Goal: Information Seeking & Learning: Learn about a topic

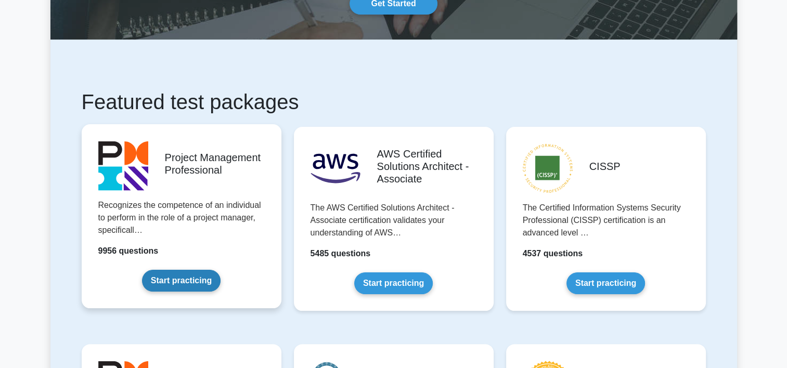
scroll to position [156, 0]
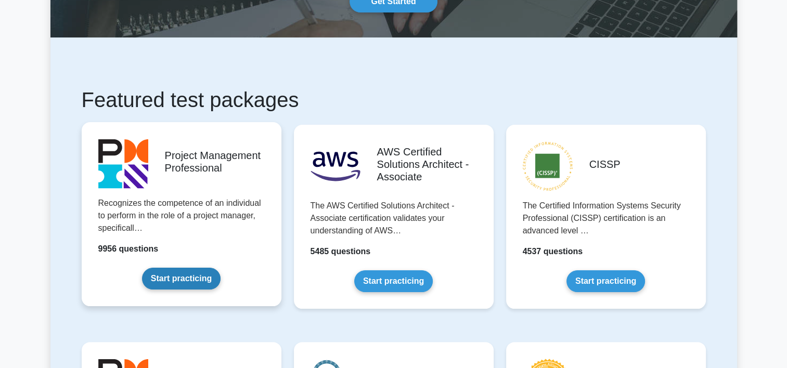
click at [169, 280] on link "Start practicing" at bounding box center [181, 279] width 79 height 22
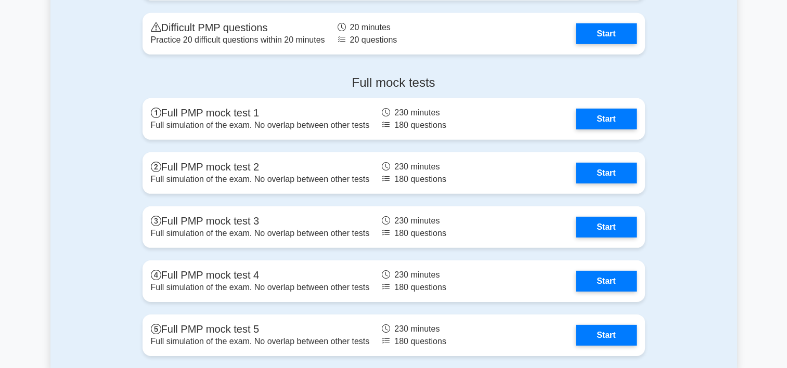
scroll to position [3174, 0]
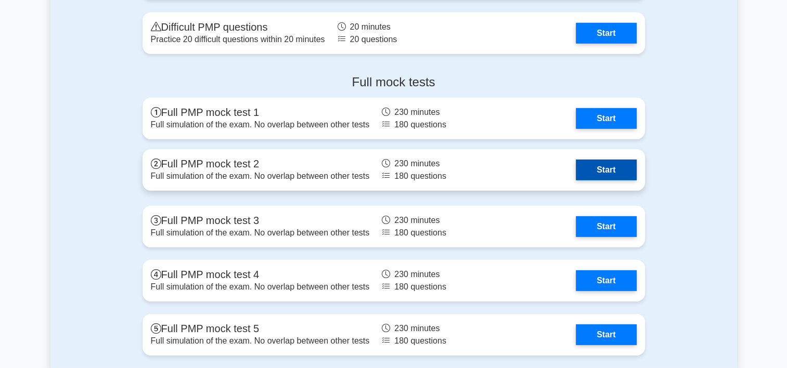
click at [609, 173] on link "Start" at bounding box center [606, 170] width 60 height 21
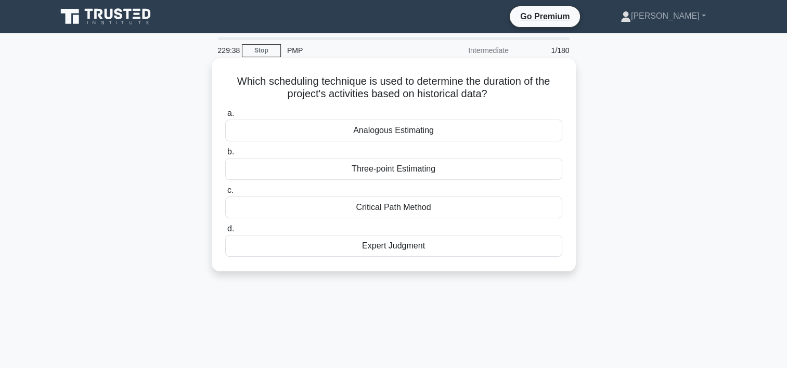
drag, startPoint x: 232, startPoint y: 82, endPoint x: 513, endPoint y: 100, distance: 281.6
click at [513, 100] on h5 "Which scheduling technique is used to determine the duration of the project's a…" at bounding box center [393, 88] width 339 height 26
drag, startPoint x: 513, startPoint y: 100, endPoint x: 451, endPoint y: 91, distance: 62.6
copy h5 "Which scheduling technique is used to determine the duration of the project's a…"
click at [399, 132] on div "Analogous Estimating" at bounding box center [393, 131] width 337 height 22
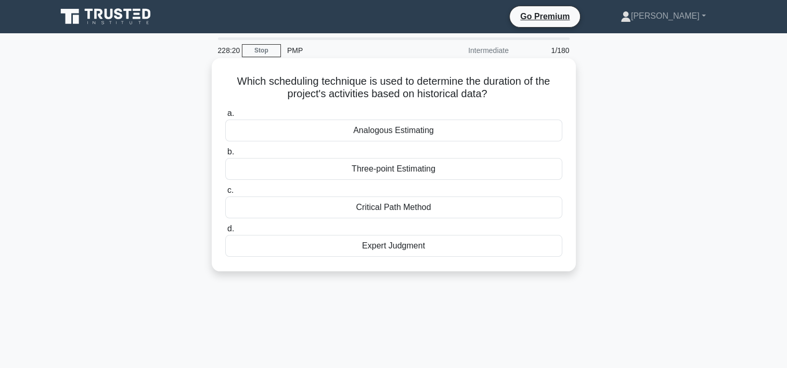
click at [225, 117] on input "a. Analogous Estimating" at bounding box center [225, 113] width 0 height 7
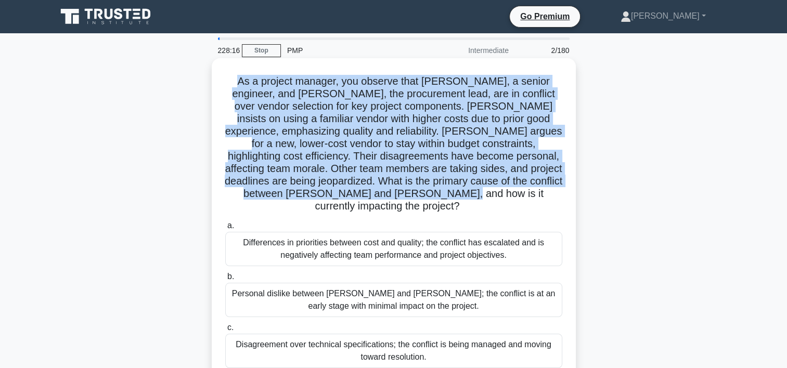
drag, startPoint x: 227, startPoint y: 81, endPoint x: 479, endPoint y: 195, distance: 275.8
click at [479, 195] on h5 "As a project manager, you observe that Michael, a senior engineer, and Ana, the…" at bounding box center [393, 144] width 339 height 138
drag, startPoint x: 479, startPoint y: 195, endPoint x: 395, endPoint y: 108, distance: 120.7
copy h5 "As a project manager, you observe that Michael, a senior engineer, and Ana, the…"
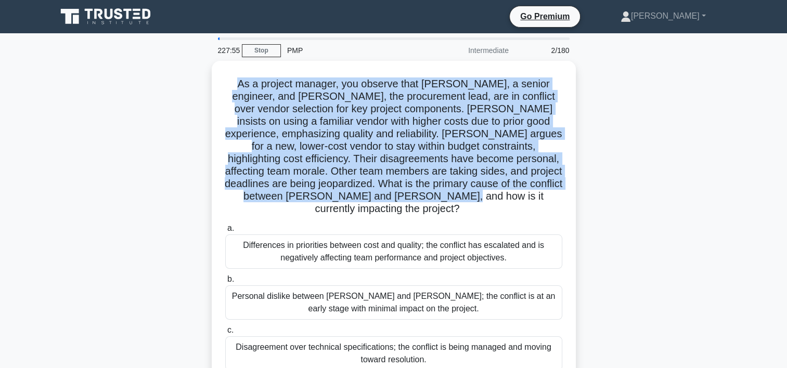
click at [110, 180] on div "As a project manager, you observe that Michael, a senior engineer, and Ana, the…" at bounding box center [393, 255] width 687 height 388
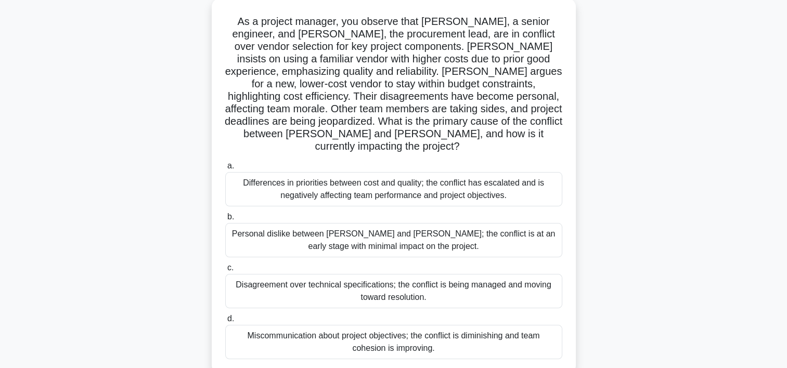
scroll to position [104, 0]
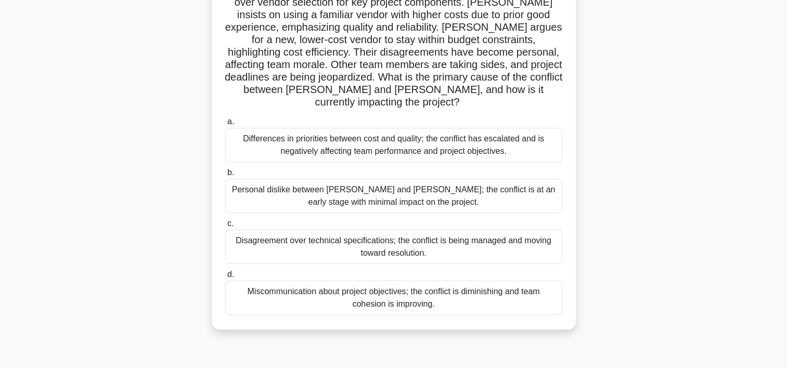
click at [277, 134] on div "Differences in priorities between cost and quality; the conflict has escalated …" at bounding box center [393, 145] width 337 height 34
click at [225, 125] on input "a. Differences in priorities between cost and quality; the conflict has escalat…" at bounding box center [225, 122] width 0 height 7
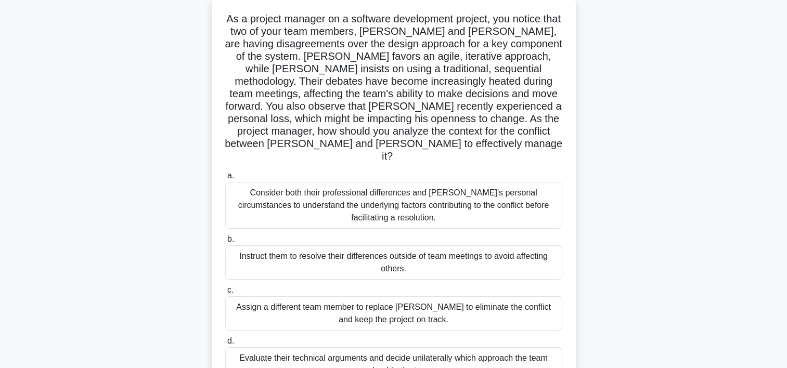
scroll to position [0, 0]
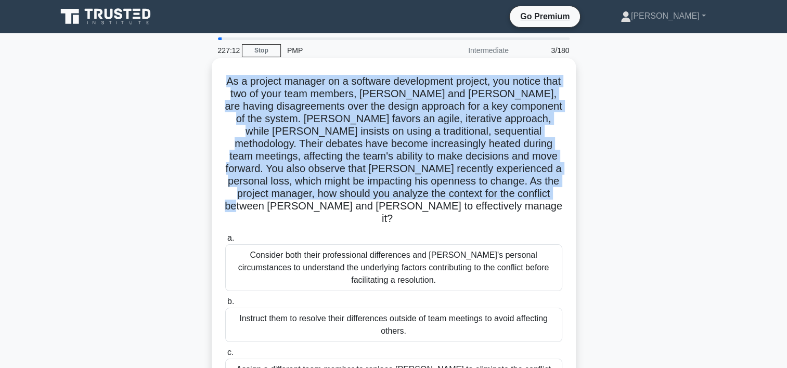
drag, startPoint x: 234, startPoint y: 80, endPoint x: 428, endPoint y: 213, distance: 235.1
click at [428, 213] on h5 "As a project manager on a software development project, you notice that two of …" at bounding box center [393, 150] width 339 height 151
drag, startPoint x: 428, startPoint y: 213, endPoint x: 386, endPoint y: 109, distance: 112.3
copy h5 "As a project manager on a software development project, you notice that two of …"
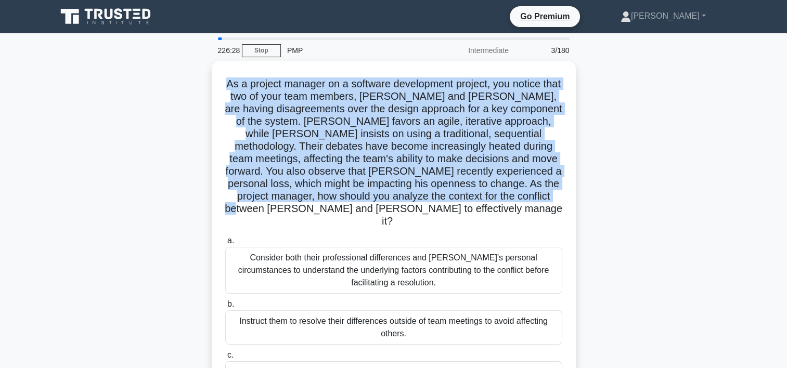
click at [122, 154] on div "As a project manager on a software development project, you notice that two of …" at bounding box center [393, 267] width 687 height 413
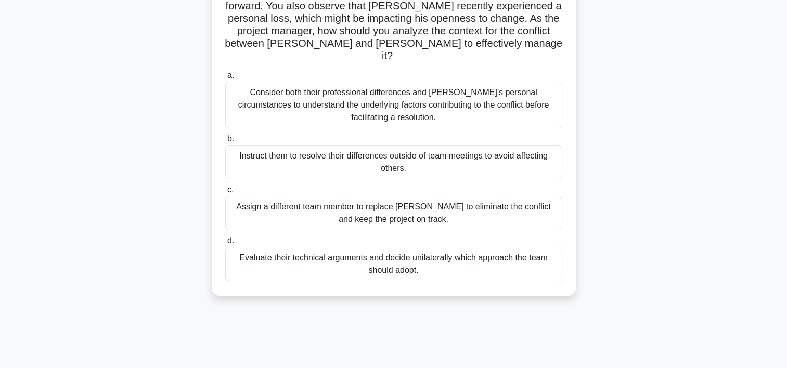
scroll to position [194, 0]
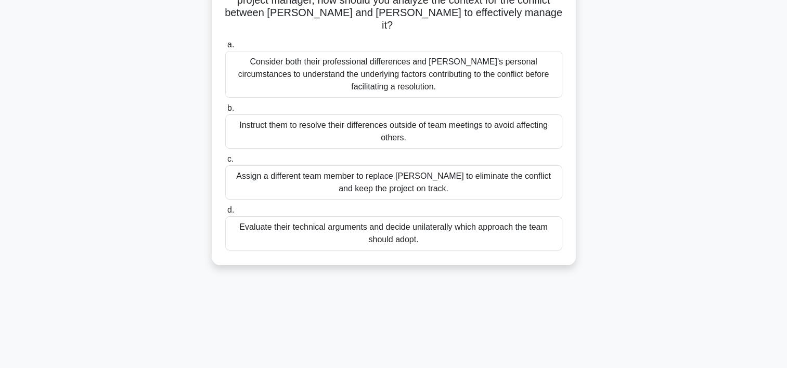
drag, startPoint x: 233, startPoint y: 28, endPoint x: 541, endPoint y: 223, distance: 364.7
click at [541, 223] on div "As a project manager on a software development project, you notice that two of …" at bounding box center [394, 65] width 356 height 392
copy div "As a project manager on a software development project, you notice that two of …"
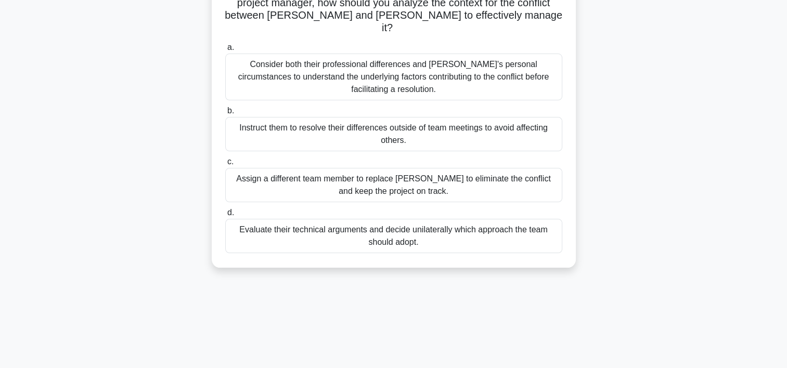
click at [252, 299] on div "225:11 Stop PMP Intermediate 3/180 As a project manager on a software developme…" at bounding box center [393, 104] width 687 height 520
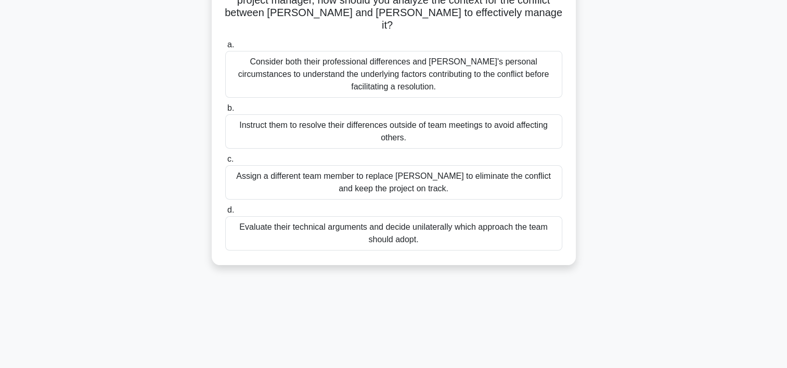
click at [397, 123] on div "Instruct them to resolve their differences outside of team meetings to avoid af…" at bounding box center [393, 131] width 337 height 34
click at [225, 112] on input "b. Instruct them to resolve their differences outside of team meetings to avoid…" at bounding box center [225, 108] width 0 height 7
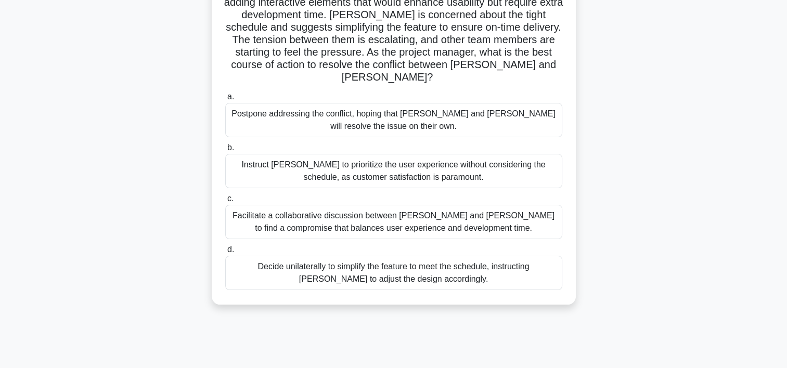
scroll to position [0, 0]
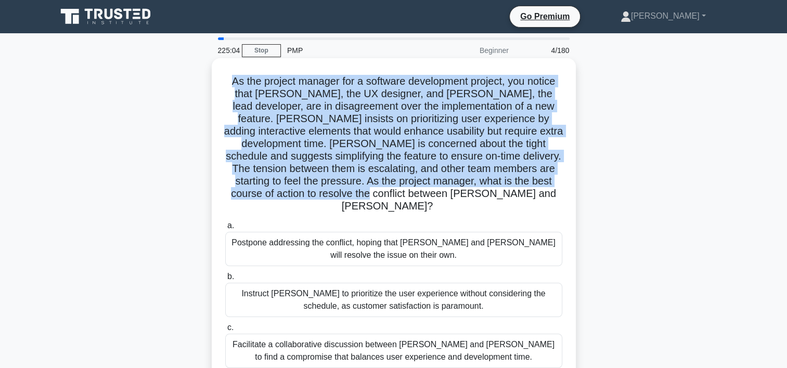
drag, startPoint x: 227, startPoint y: 79, endPoint x: 526, endPoint y: 200, distance: 321.7
click at [526, 200] on h5 "As the project manager for a software development project, you notice that Alex…" at bounding box center [393, 144] width 339 height 138
copy h5 "As the project manager for a software development project, you notice that Alex…"
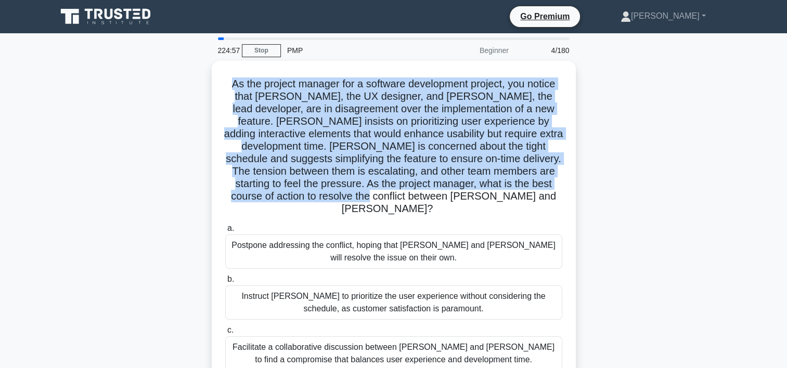
click at [686, 177] on div "As the project manager for a software development project, you notice that Alex…" at bounding box center [393, 255] width 687 height 388
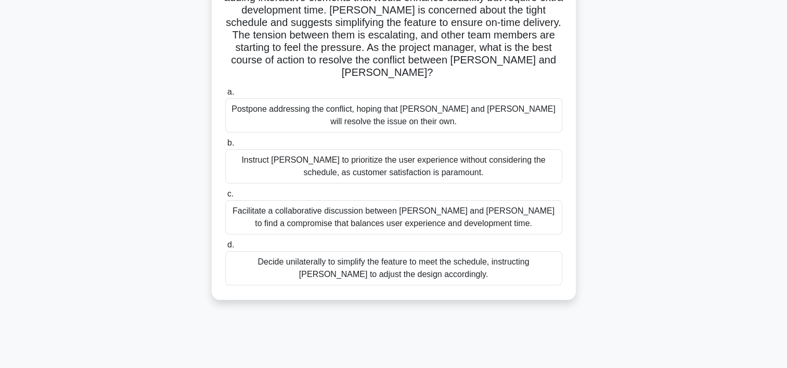
scroll to position [194, 0]
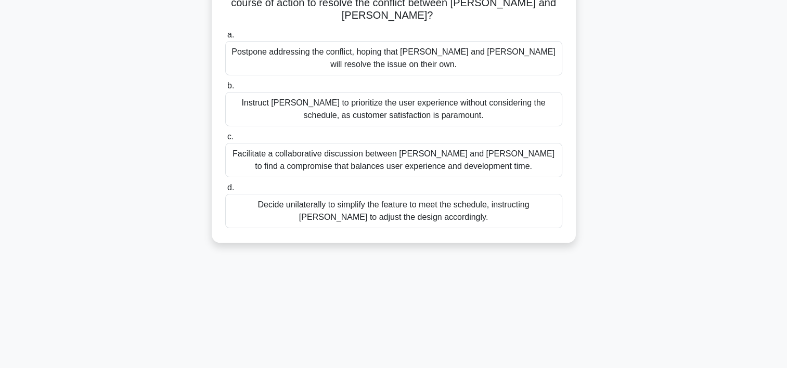
drag, startPoint x: 229, startPoint y: 80, endPoint x: 527, endPoint y: 372, distance: 416.6
click at [527, 368] on html "Go Premium Abebe" at bounding box center [393, 87] width 787 height 562
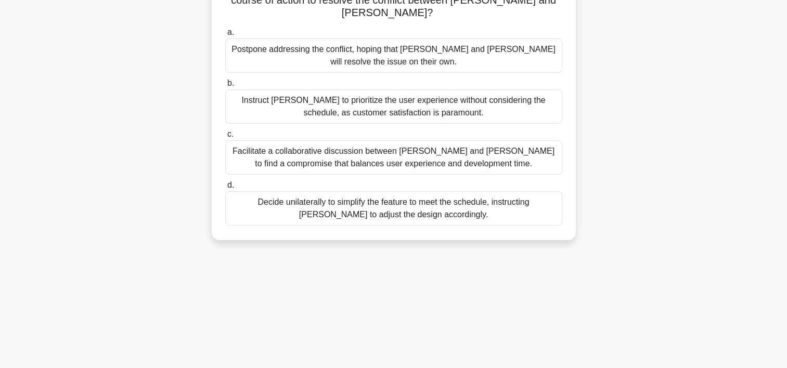
copy div "As the project manager for a software development project, you notice that Alex…"
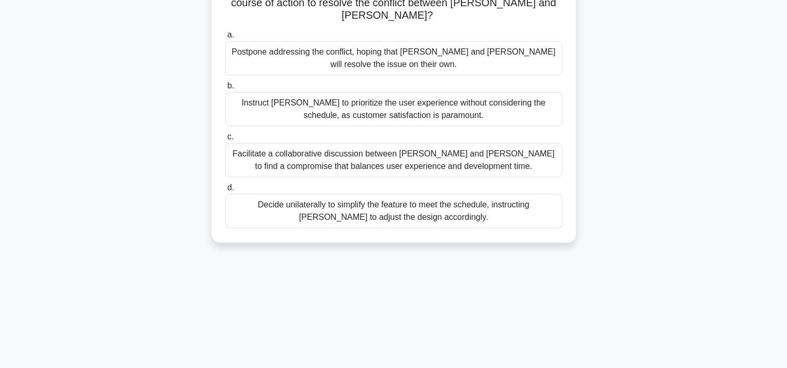
click at [260, 311] on div "223:47 Stop PMP Beginner 4/180 As the project manager for a software developmen…" at bounding box center [393, 104] width 687 height 520
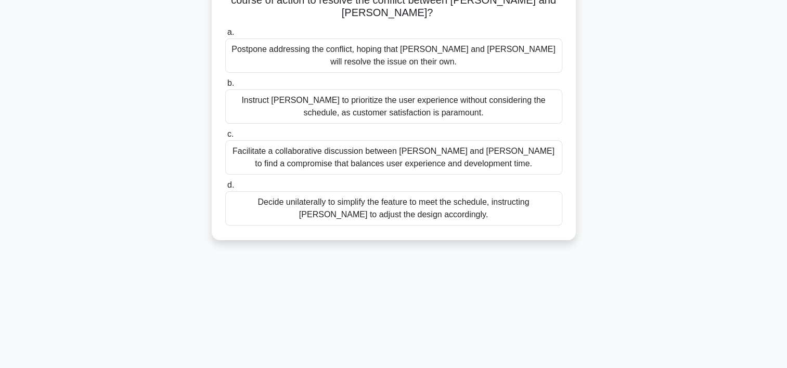
click at [270, 154] on div "Facilitate a collaborative discussion between Alex and Jamie to find a compromi…" at bounding box center [393, 158] width 337 height 34
click at [225, 138] on input "c. Facilitate a collaborative discussion between Alex and Jamie to find a compr…" at bounding box center [225, 134] width 0 height 7
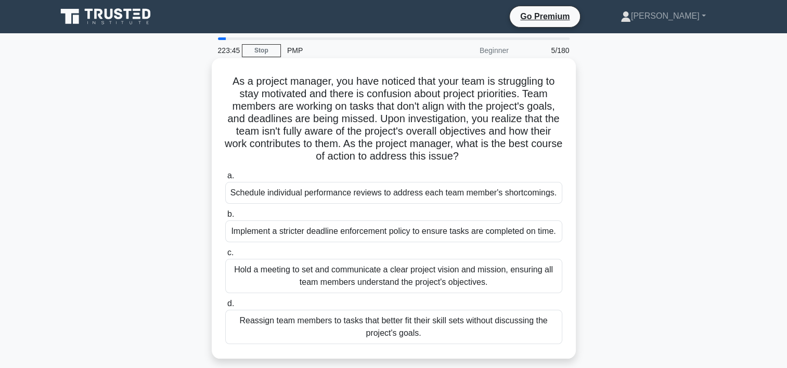
scroll to position [0, 0]
drag, startPoint x: 229, startPoint y: 81, endPoint x: 554, endPoint y: 335, distance: 412.6
click at [554, 335] on div "As a project manager, you have noticed that your team is struggling to stay mot…" at bounding box center [394, 208] width 356 height 292
copy div "As a project manager, you have noticed that your team is struggling to stay mot…"
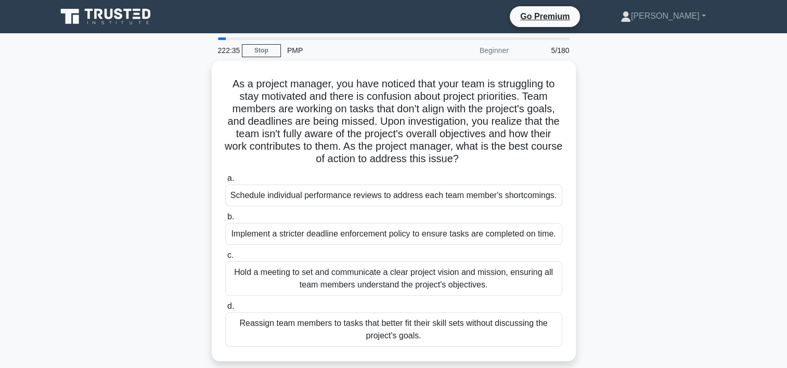
click at [160, 237] on div "As a project manager, you have noticed that your team is struggling to stay mot…" at bounding box center [393, 217] width 687 height 313
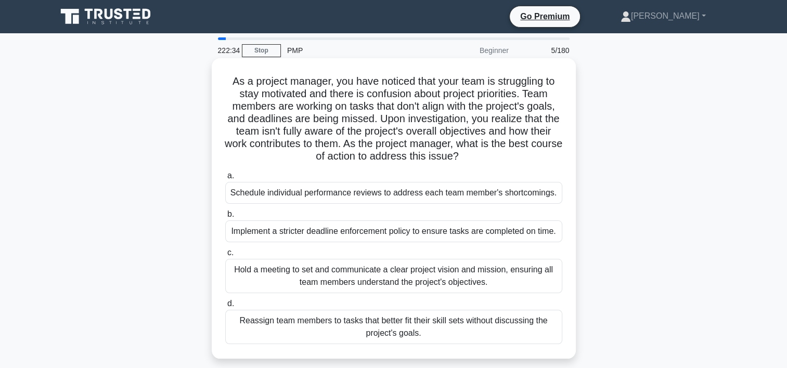
click at [263, 277] on div "Hold a meeting to set and communicate a clear project vision and mission, ensur…" at bounding box center [393, 276] width 337 height 34
click at [225, 257] on input "c. Hold a meeting to set and communicate a clear project vision and mission, en…" at bounding box center [225, 253] width 0 height 7
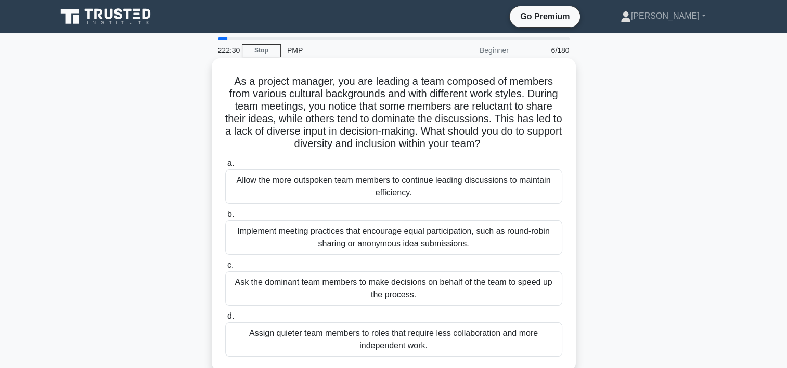
drag, startPoint x: 233, startPoint y: 81, endPoint x: 559, endPoint y: 347, distance: 421.3
click at [559, 347] on div "As a project manager, you are leading a team composed of members from various c…" at bounding box center [394, 214] width 356 height 305
copy div "As a project manager, you are leading a team composed of members from various c…"
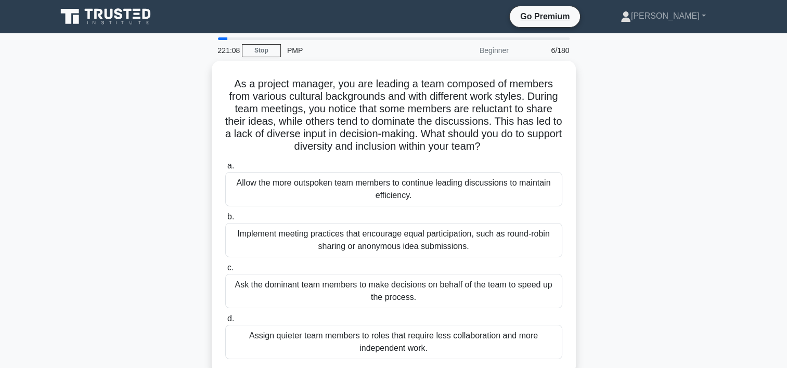
click at [138, 207] on div "As a project manager, you are leading a team composed of members from various c…" at bounding box center [393, 224] width 687 height 326
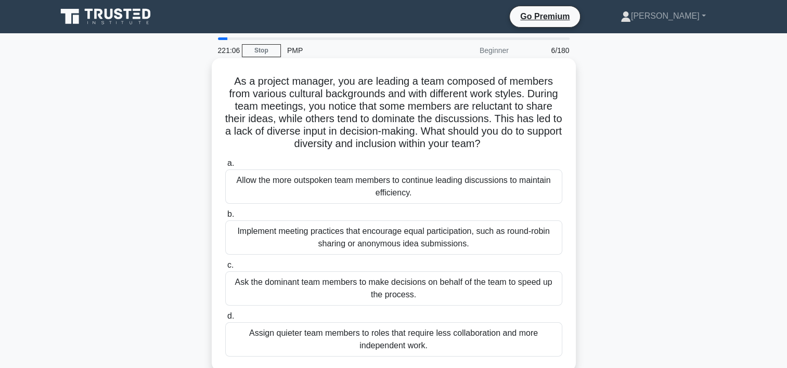
click at [325, 241] on div "Implement meeting practices that encourage equal participation, such as round-r…" at bounding box center [393, 238] width 337 height 34
click at [225, 218] on input "b. Implement meeting practices that encourage equal participation, such as roun…" at bounding box center [225, 214] width 0 height 7
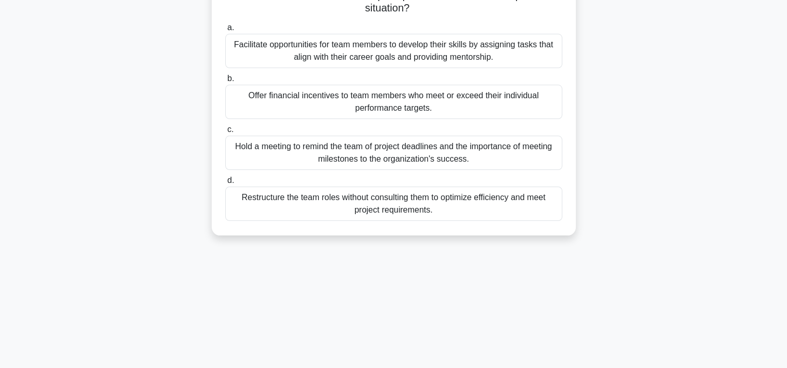
scroll to position [194, 0]
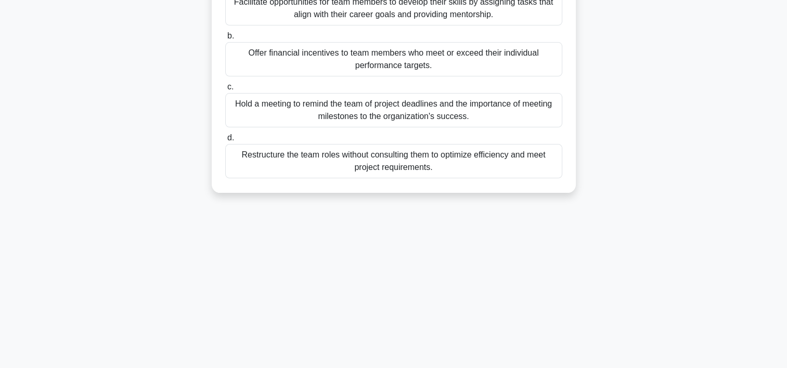
drag, startPoint x: 233, startPoint y: 79, endPoint x: 553, endPoint y: 372, distance: 433.9
click at [553, 368] on html "Go Premium Abebe" at bounding box center [393, 87] width 787 height 562
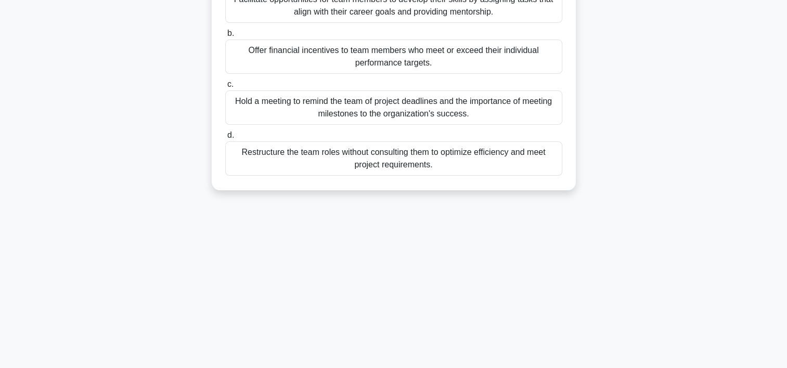
copy div "As a project manager, you are leading a software development team that has been…"
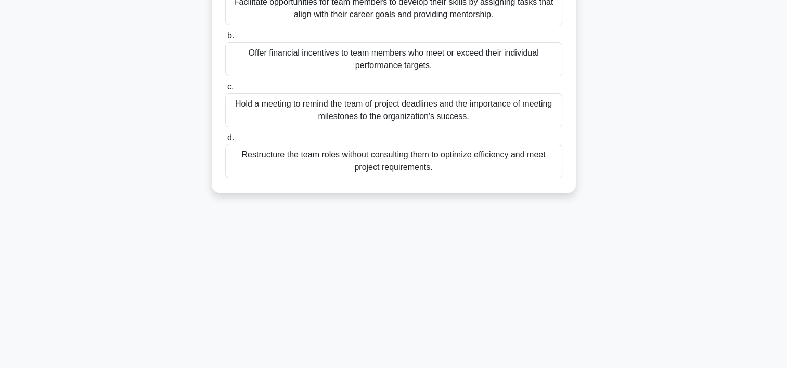
click at [292, 302] on div "220:59 Stop PMP Beginner 7/180 As a project manager, you are leading a software…" at bounding box center [393, 104] width 687 height 520
